Goal: Communication & Community: Answer question/provide support

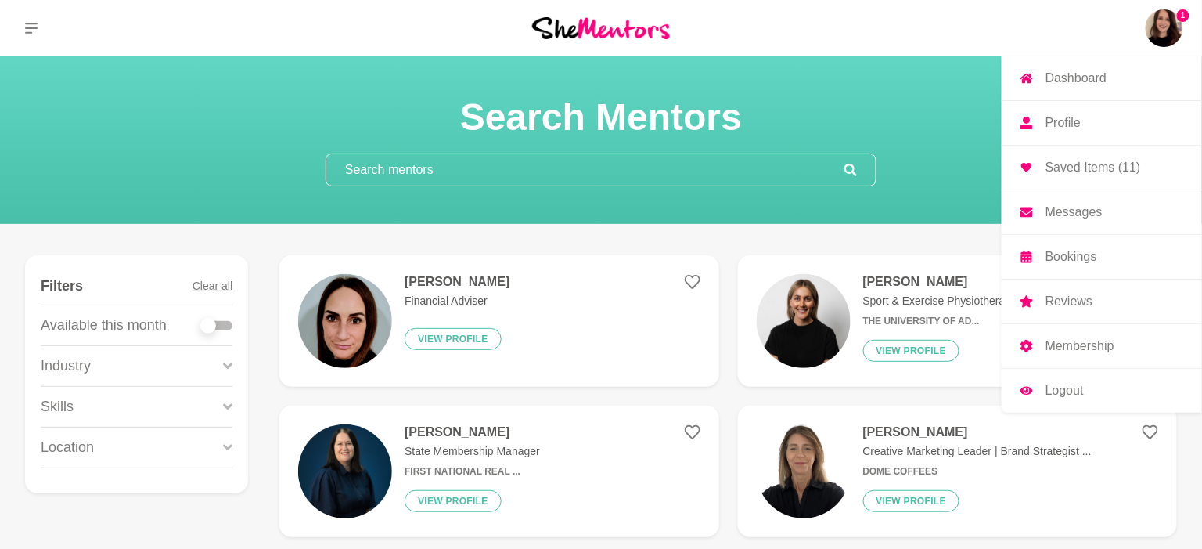
click at [1081, 214] on p "Messages" at bounding box center [1073, 212] width 57 height 13
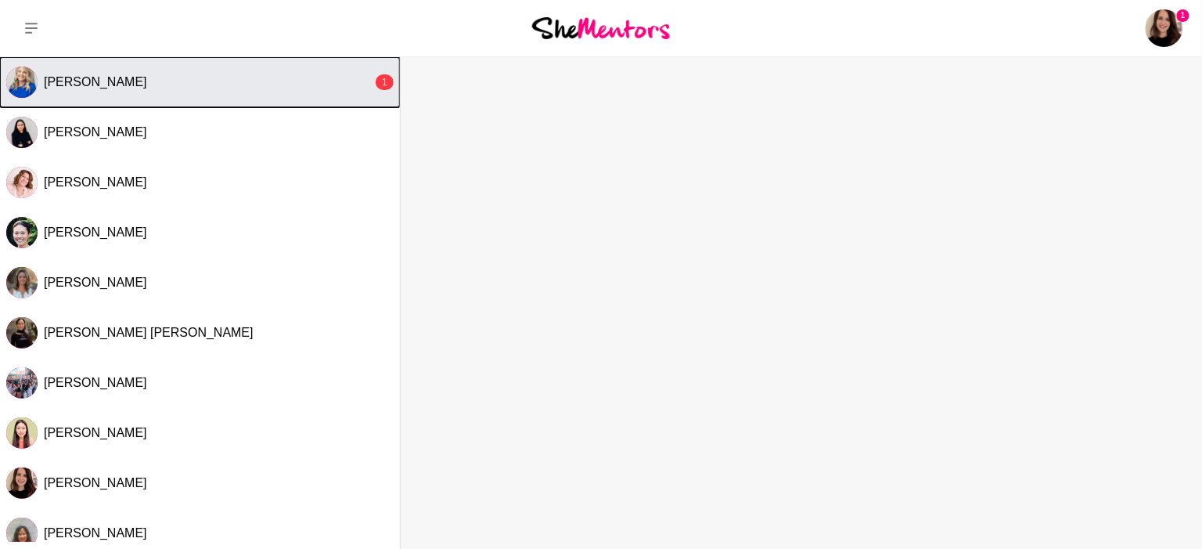
click at [282, 85] on div "Charmaine Turner" at bounding box center [208, 82] width 329 height 16
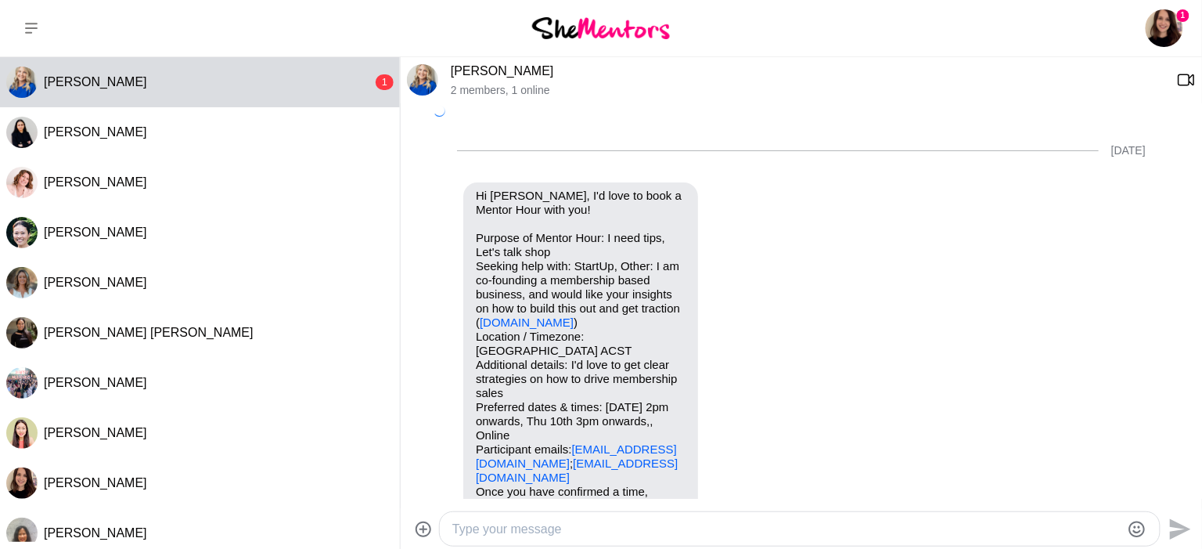
scroll to position [638, 0]
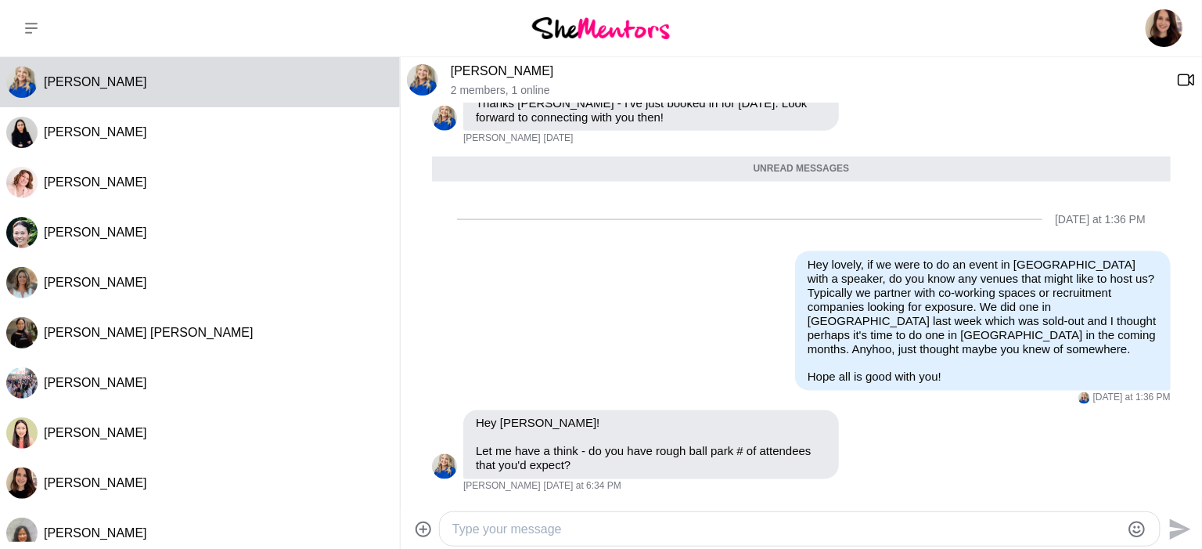
click at [536, 527] on textarea "Type your message" at bounding box center [786, 529] width 668 height 19
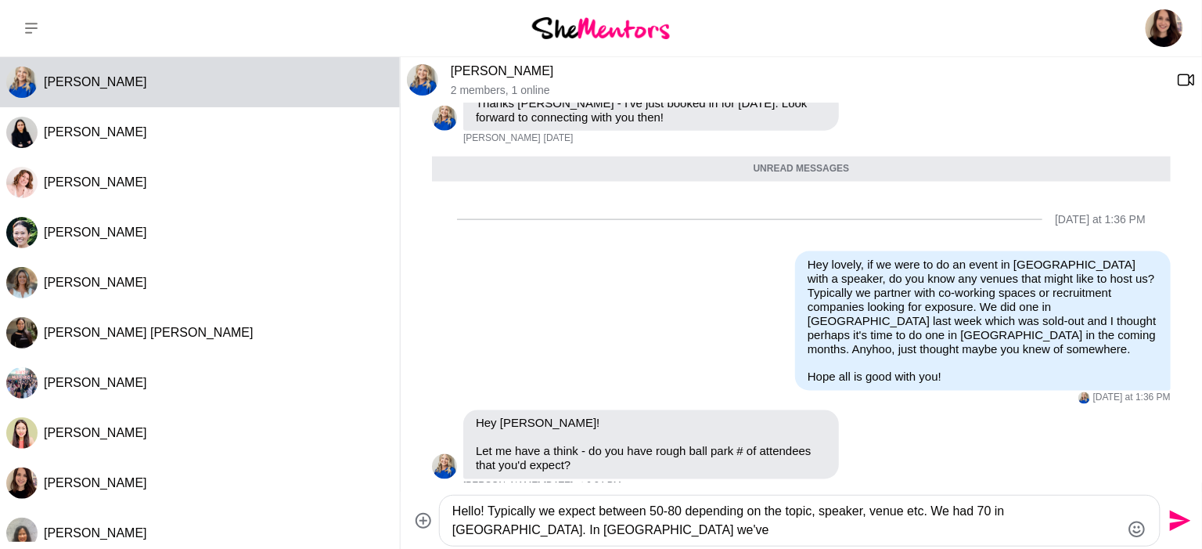
drag, startPoint x: 1073, startPoint y: 513, endPoint x: 1073, endPoint y: 527, distance: 14.1
click at [1073, 526] on textarea "Hello! Typically we expect between 50-80 depending on the topic, speaker, venue…" at bounding box center [786, 521] width 668 height 38
drag, startPoint x: 489, startPoint y: 515, endPoint x: 434, endPoint y: 515, distance: 54.8
click at [435, 515] on div "Hello! Typically we expect between 50-80 depending on the topic, speaker, venue…" at bounding box center [801, 521] width 789 height 52
click at [759, 512] on textarea "Thanks so much. Typically we expect between 50-80 depending on the topic, speak…" at bounding box center [786, 521] width 668 height 38
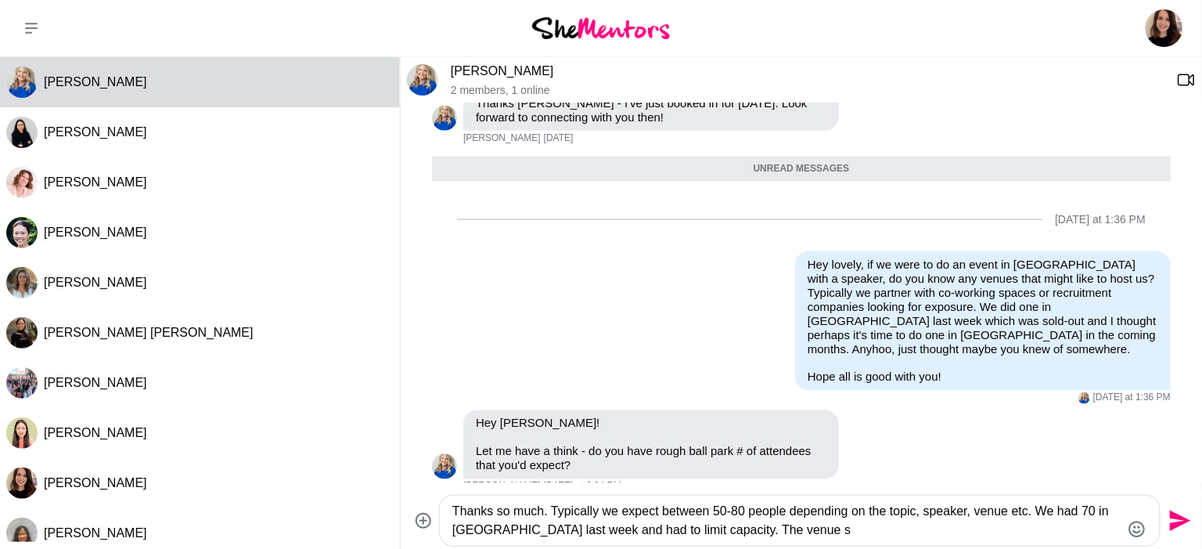
drag, startPoint x: 714, startPoint y: 533, endPoint x: 887, endPoint y: 533, distance: 172.1
click at [865, 533] on textarea "Thanks so much. Typically we expect between 50-80 people depending on the topic…" at bounding box center [786, 521] width 668 height 38
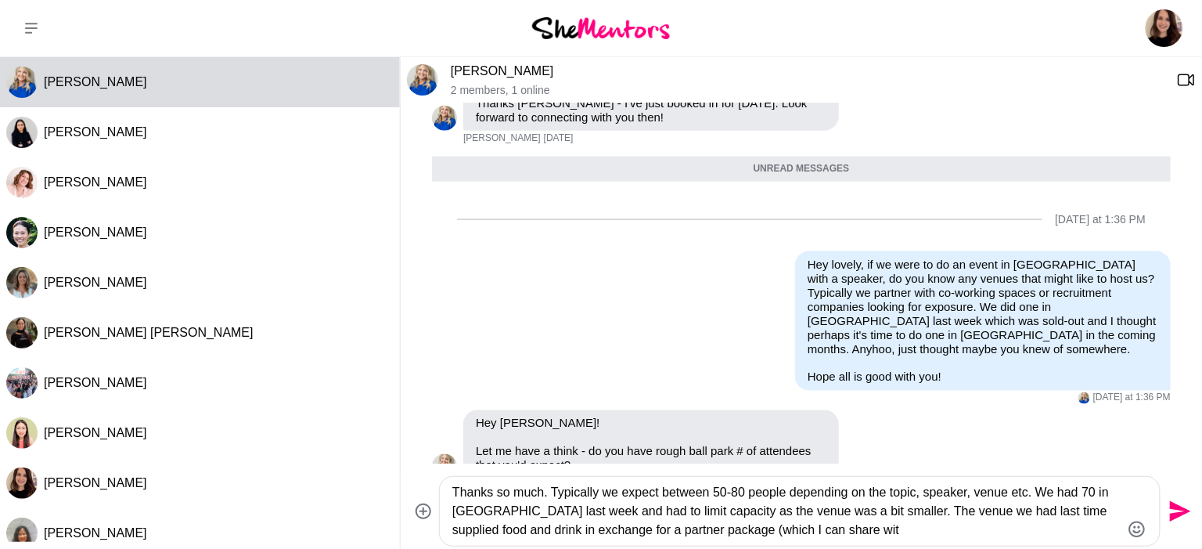
drag, startPoint x: 639, startPoint y: 532, endPoint x: 683, endPoint y: 531, distance: 43.8
click at [683, 535] on textarea "Thanks so much. Typically we expect between 50-80 people depending on the topic…" at bounding box center [786, 511] width 668 height 56
drag, startPoint x: 899, startPoint y: 531, endPoint x: 763, endPoint y: 531, distance: 136.2
click at [764, 533] on textarea "Thanks so much. Typically we expect between 50-80 people depending on the topic…" at bounding box center [786, 511] width 668 height 56
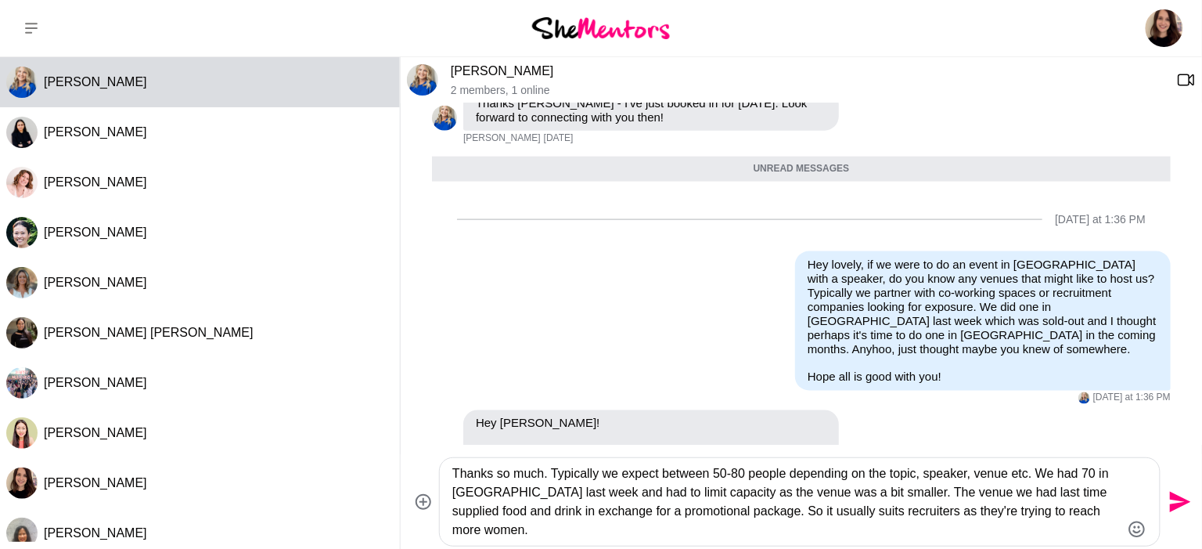
click at [857, 515] on textarea "Thanks so much. Typically we expect between 50-80 people depending on the topic…" at bounding box center [786, 501] width 668 height 75
click at [551, 525] on textarea "Thanks so much. Typically we expect between 50-80 people depending on the topic…" at bounding box center [786, 501] width 668 height 75
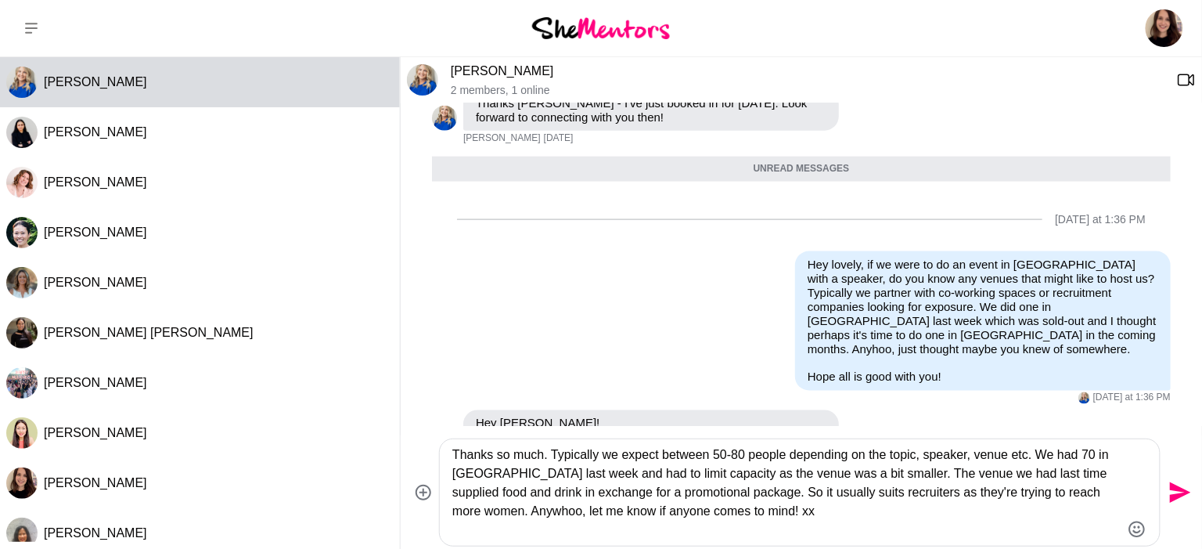
type textarea "Thanks so much. Typically we expect between 50-80 people depending on the topic…"
click at [1182, 492] on icon "Send" at bounding box center [1178, 492] width 25 height 25
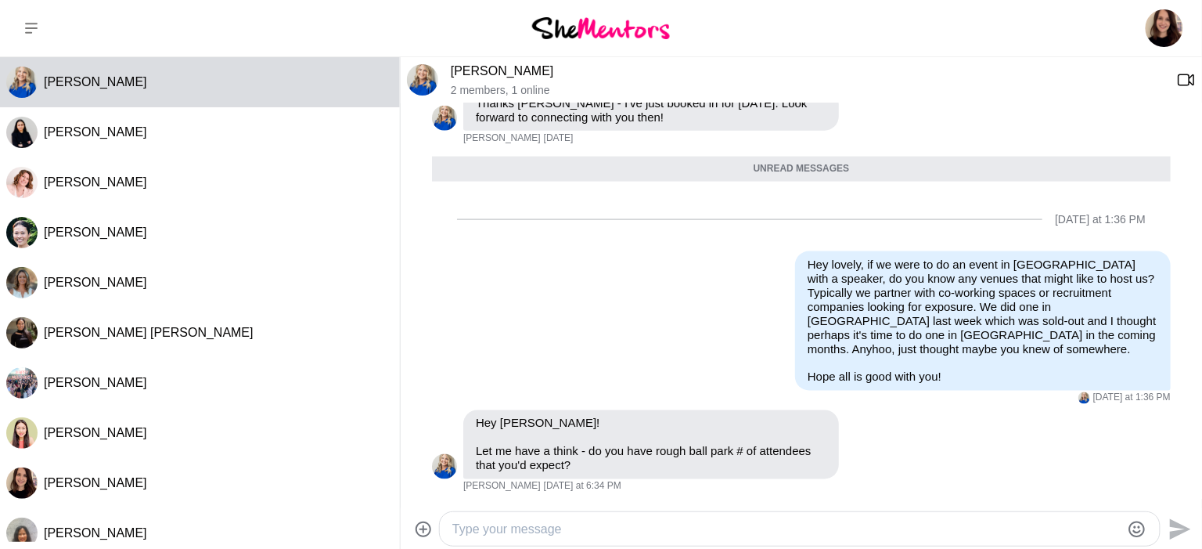
scroll to position [768, 0]
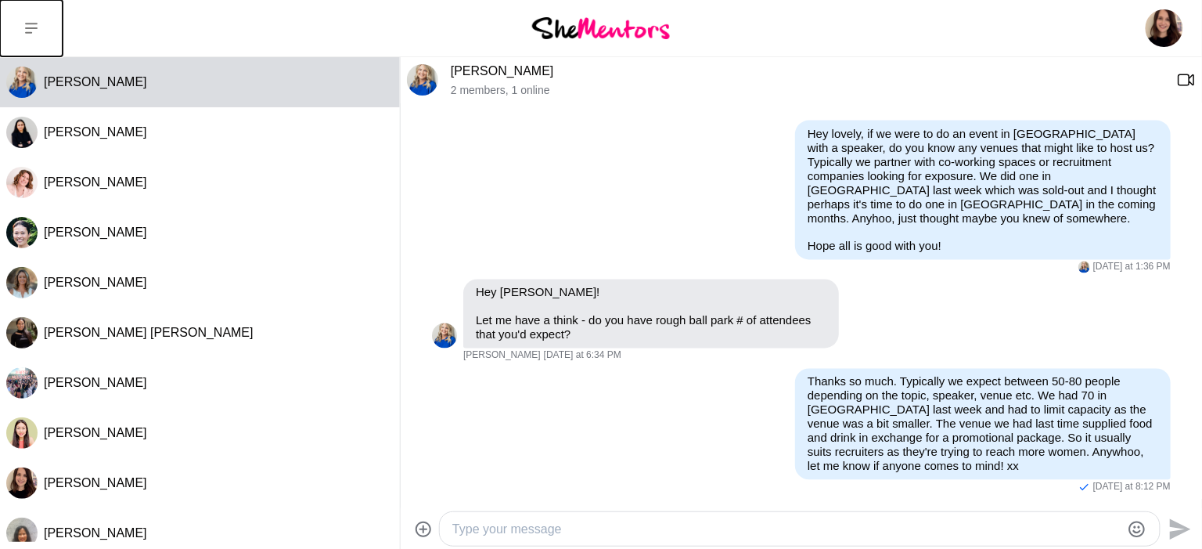
click at [23, 25] on button at bounding box center [31, 28] width 63 height 56
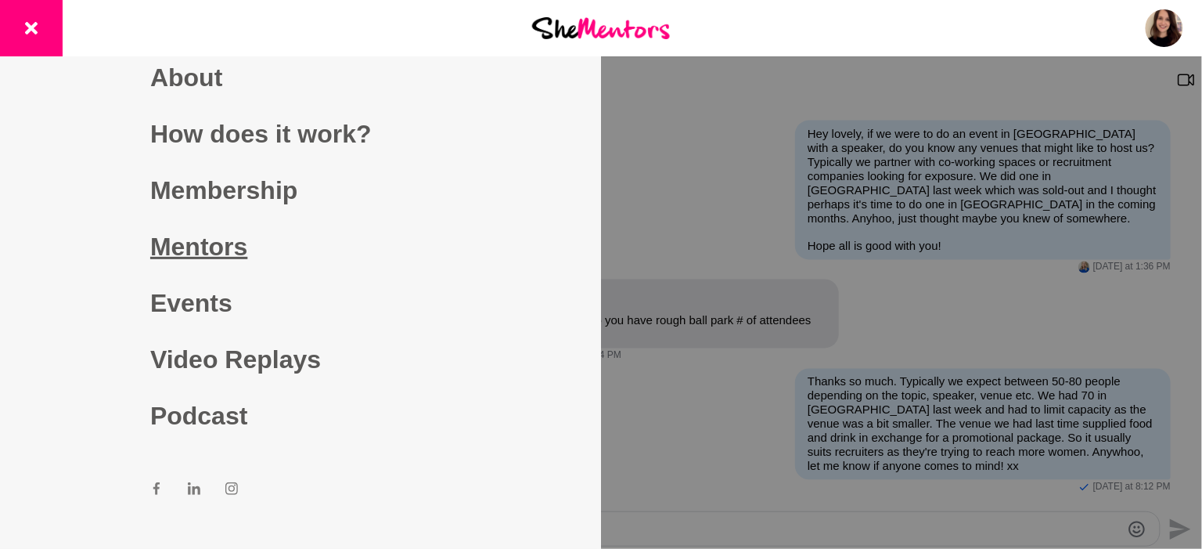
click at [213, 254] on link "Mentors" at bounding box center [300, 246] width 300 height 56
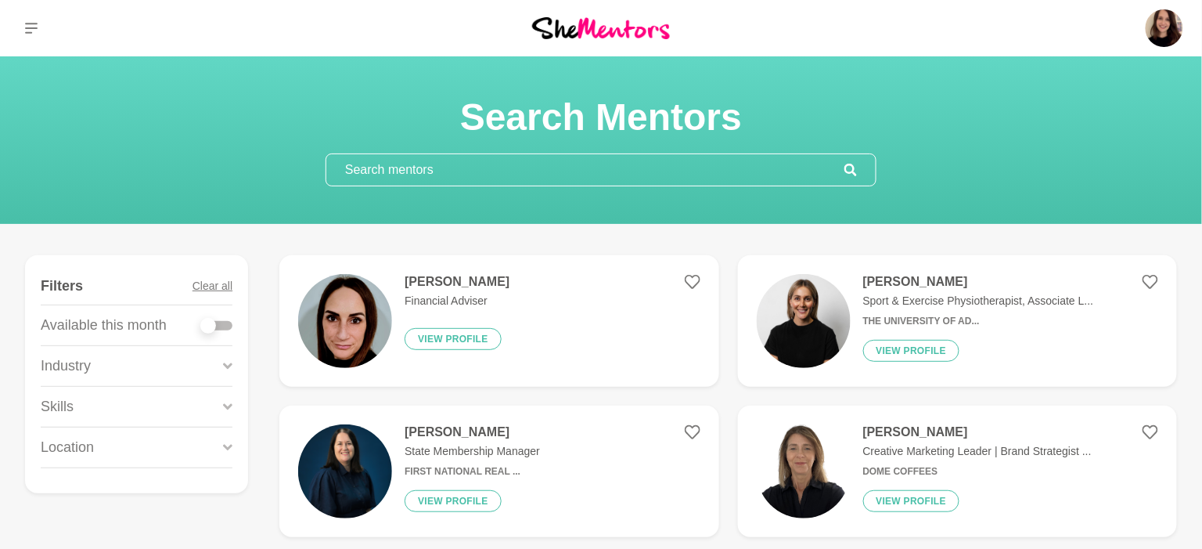
click at [440, 163] on input "text" at bounding box center [585, 169] width 518 height 31
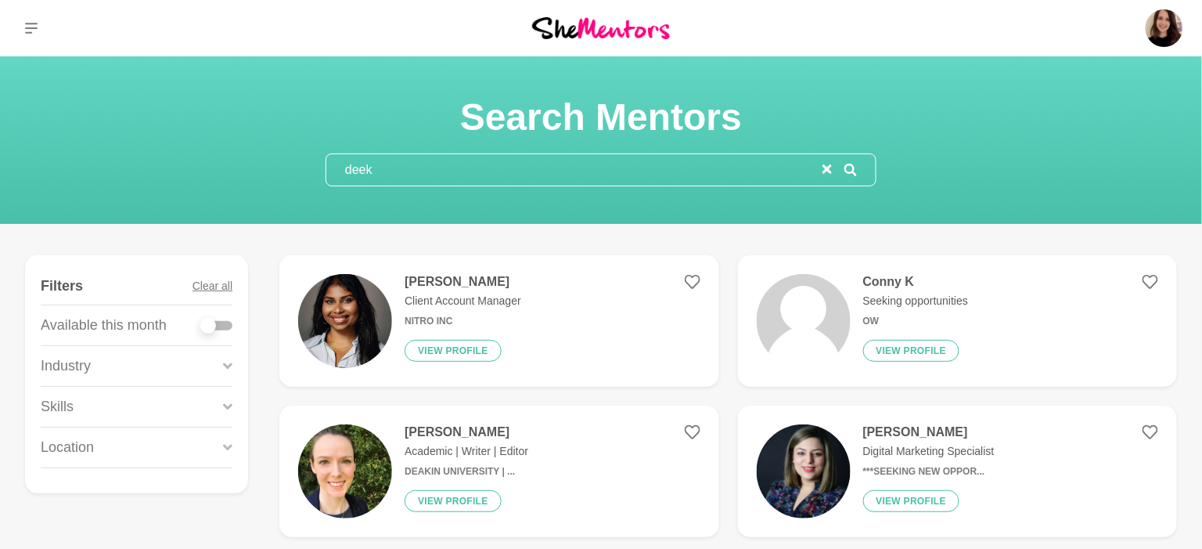
type input "deek"
click at [353, 326] on img at bounding box center [345, 321] width 94 height 94
